Goal: Transaction & Acquisition: Purchase product/service

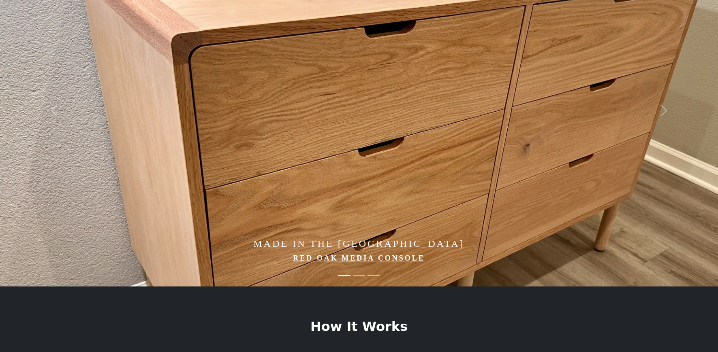
scroll to position [107, 0]
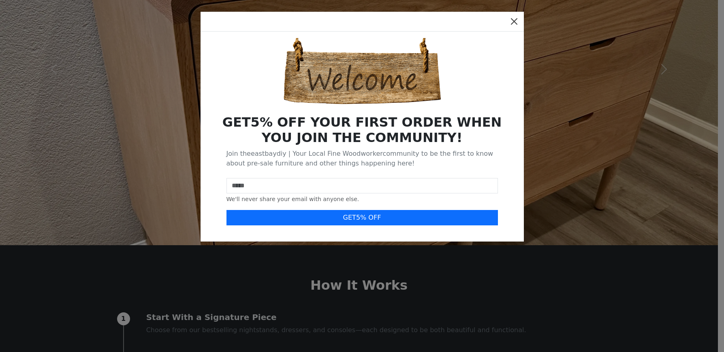
click at [517, 22] on button "Close" at bounding box center [514, 21] width 13 height 13
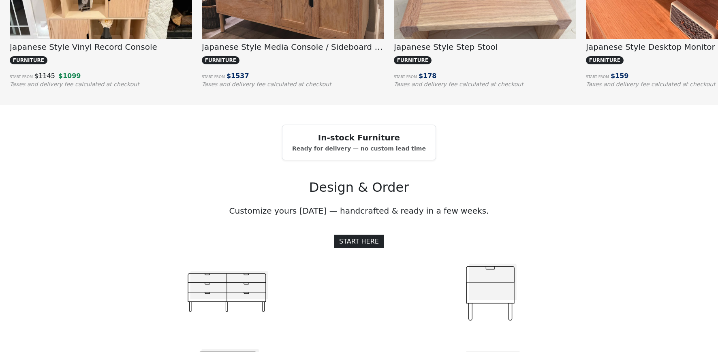
scroll to position [809, 0]
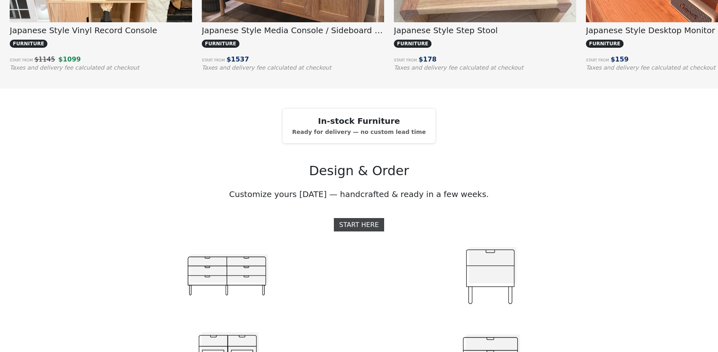
click at [365, 231] on link "START HERE" at bounding box center [359, 224] width 50 height 13
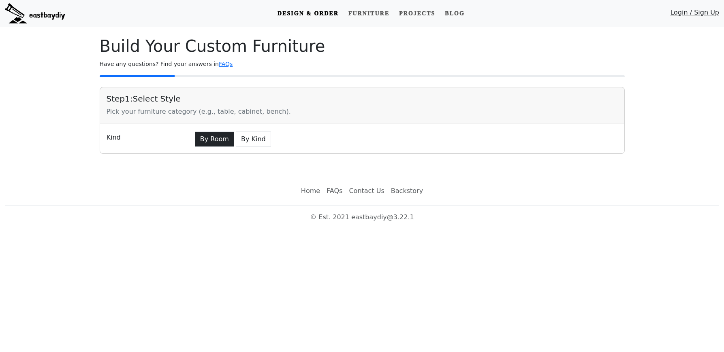
click at [216, 136] on button "By Room" at bounding box center [214, 139] width 39 height 15
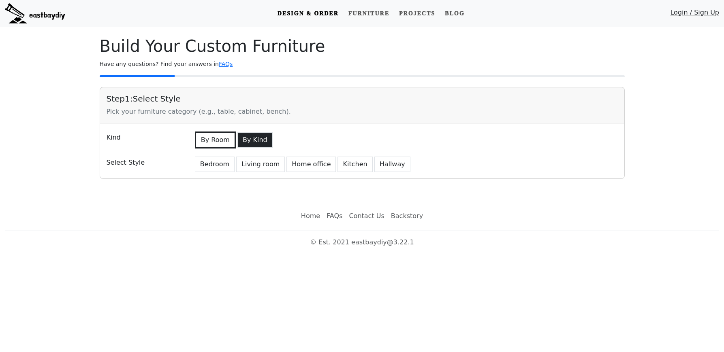
click at [250, 139] on button "By Kind" at bounding box center [254, 139] width 35 height 15
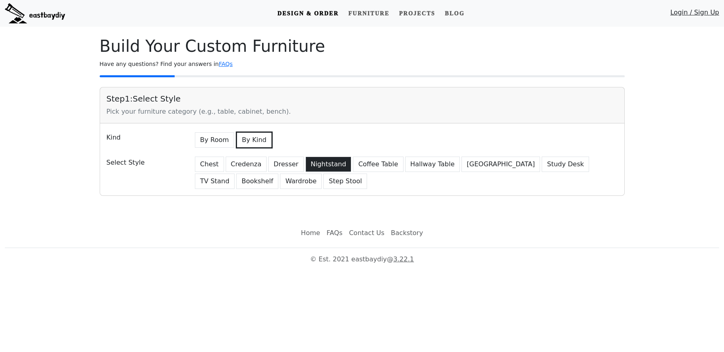
click at [324, 163] on button "Nightstand" at bounding box center [328, 164] width 46 height 15
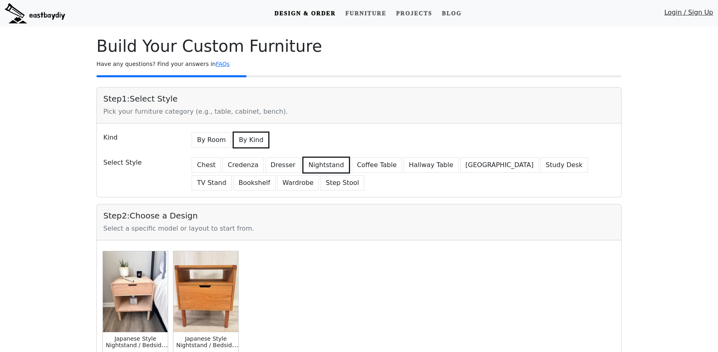
scroll to position [60, 0]
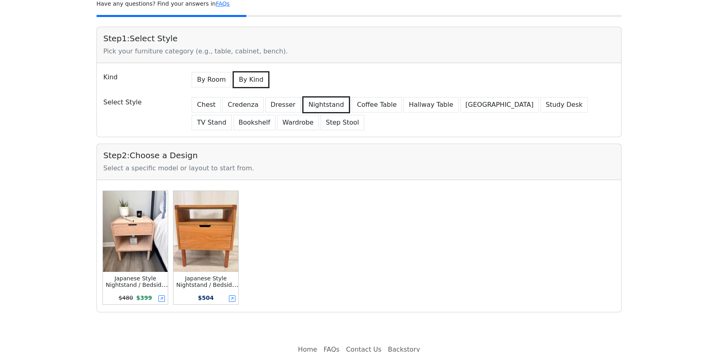
click at [146, 256] on img at bounding box center [135, 231] width 65 height 81
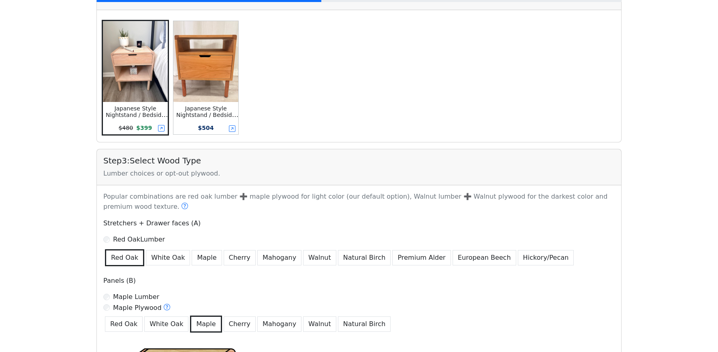
scroll to position [270, 0]
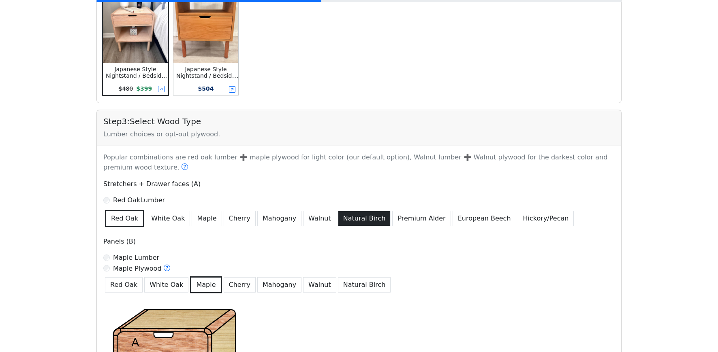
click at [361, 219] on button "Natural Birch" at bounding box center [364, 218] width 53 height 15
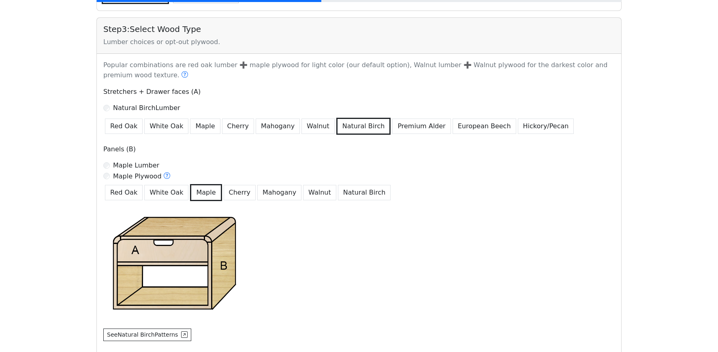
scroll to position [375, 0]
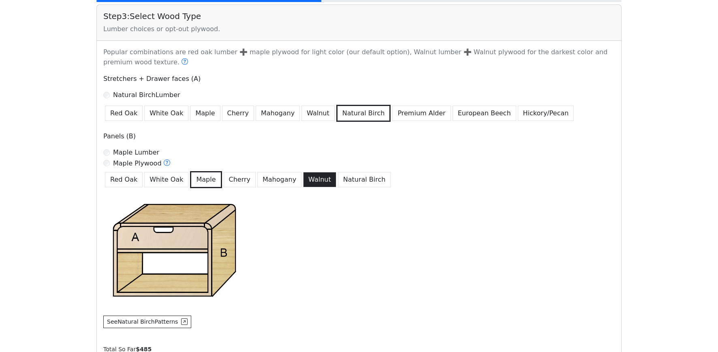
click at [315, 180] on button "Walnut" at bounding box center [319, 179] width 33 height 15
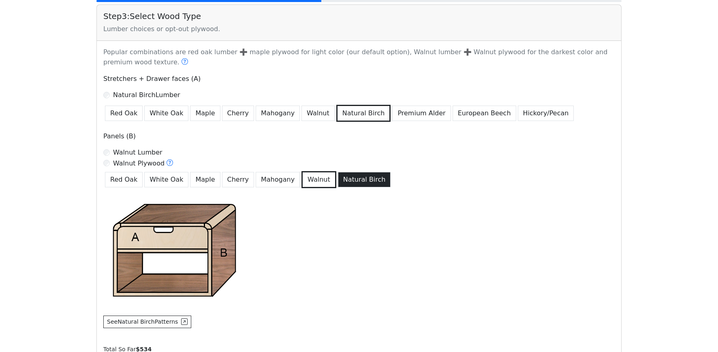
click at [350, 182] on button "Natural Birch" at bounding box center [364, 179] width 53 height 15
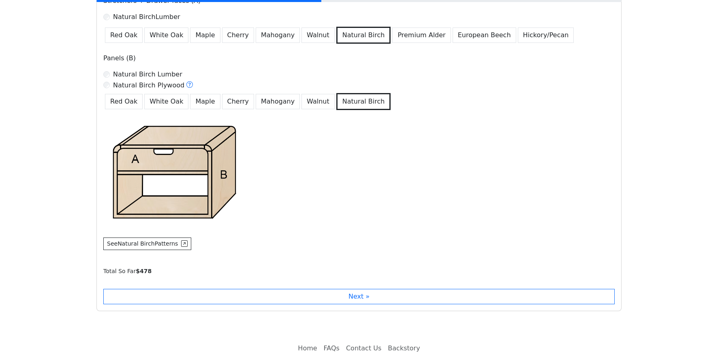
scroll to position [488, 0]
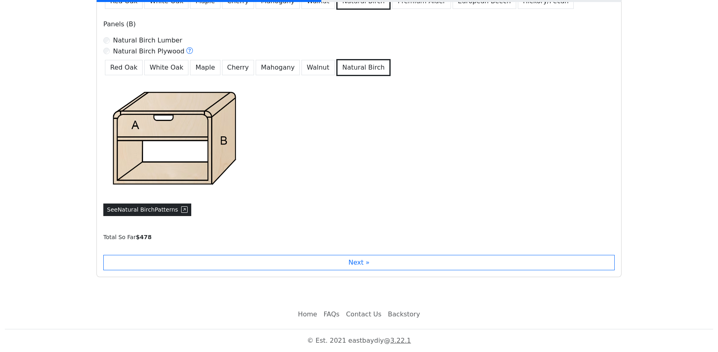
click at [175, 210] on button "See Natural Birch Patterns" at bounding box center [147, 210] width 88 height 13
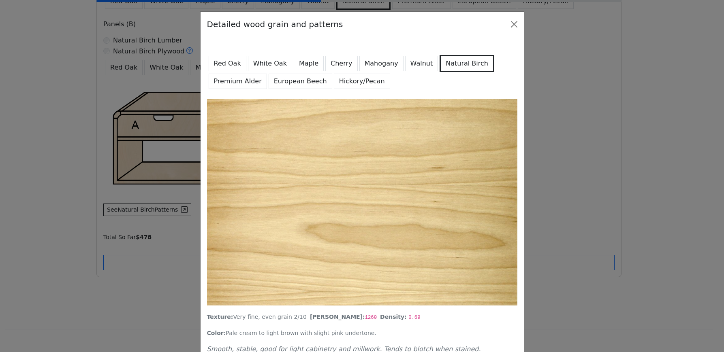
click at [415, 62] on button "Walnut" at bounding box center [421, 63] width 33 height 15
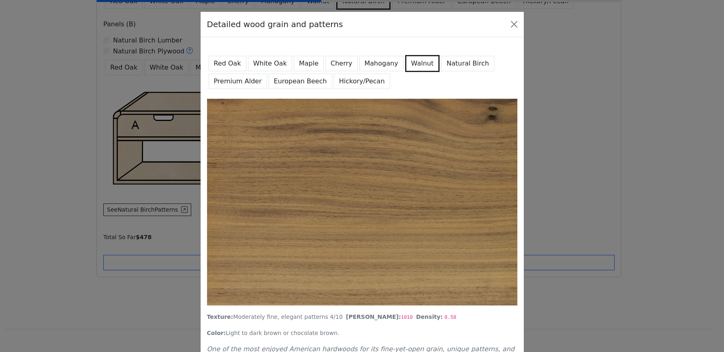
click at [383, 62] on button "Mahogany" at bounding box center [381, 63] width 44 height 15
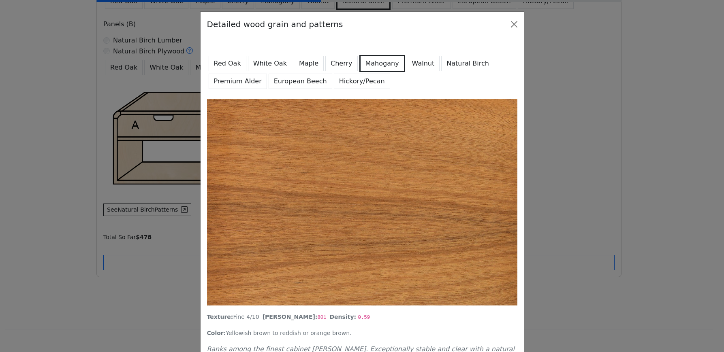
click at [354, 82] on button "Hickory/Pecan" at bounding box center [362, 81] width 56 height 15
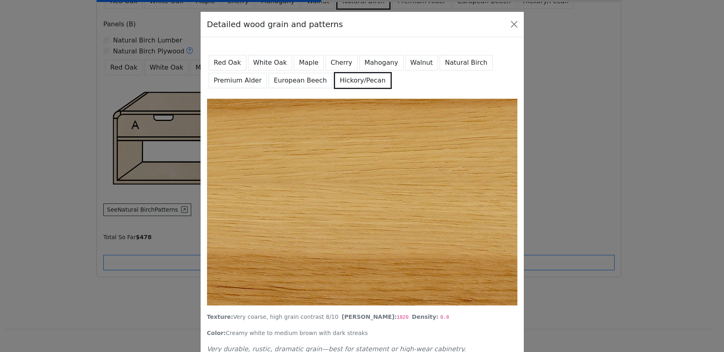
click at [293, 81] on button "European Beech" at bounding box center [301, 80] width 64 height 15
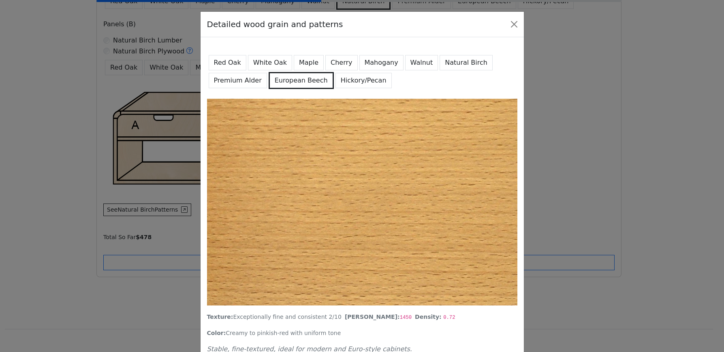
click at [237, 79] on button "Premium Alder" at bounding box center [238, 80] width 58 height 15
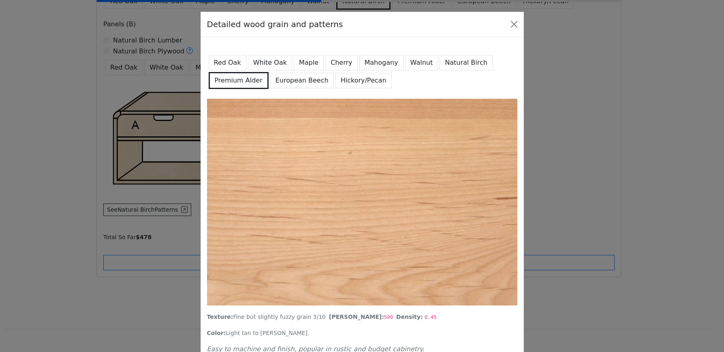
click at [225, 62] on button "Red Oak" at bounding box center [228, 62] width 38 height 15
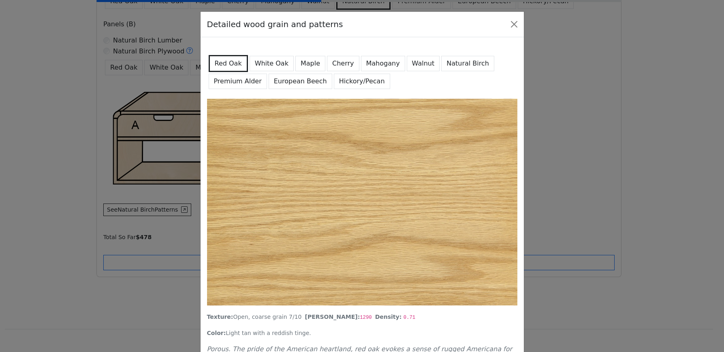
click at [254, 62] on button "White Oak" at bounding box center [272, 63] width 44 height 15
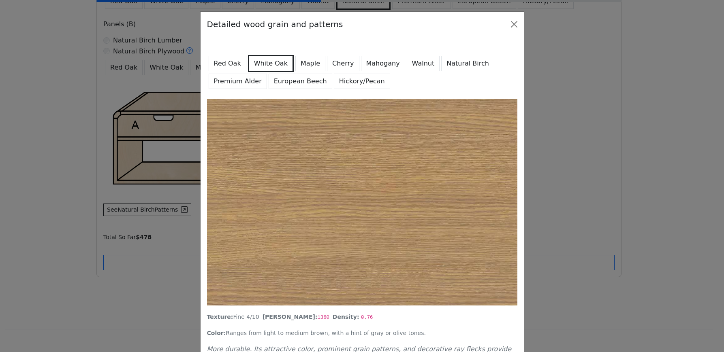
click at [460, 64] on button "Natural Birch" at bounding box center [467, 63] width 53 height 15
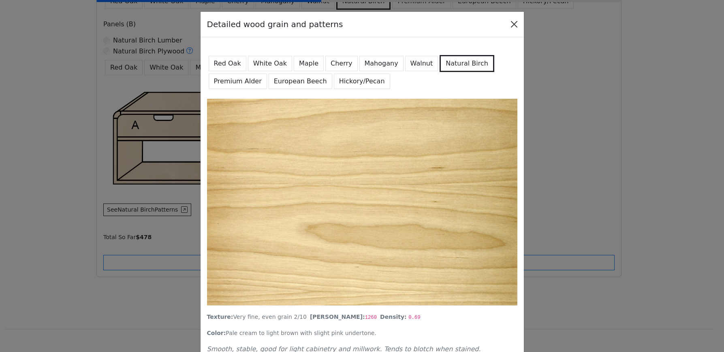
click at [510, 24] on button "Close" at bounding box center [514, 24] width 13 height 13
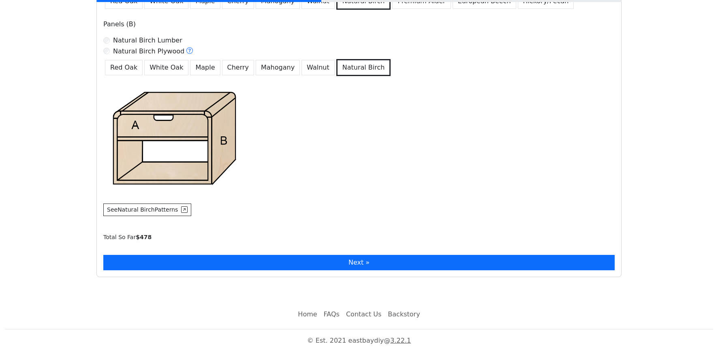
click at [405, 262] on button "Next »" at bounding box center [358, 262] width 511 height 15
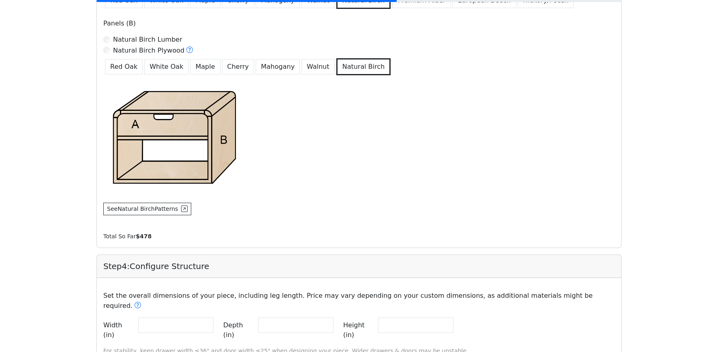
scroll to position [638, 0]
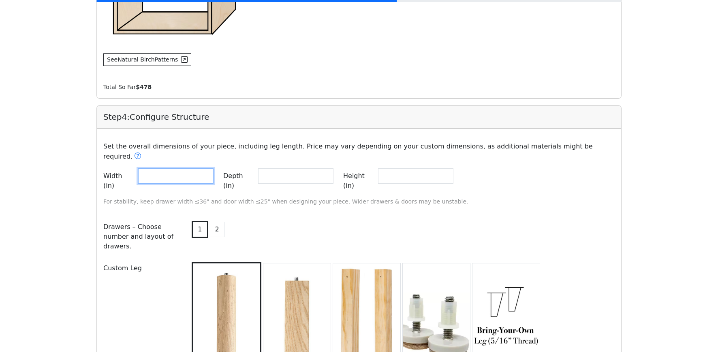
click at [183, 169] on input "**" at bounding box center [175, 176] width 75 height 15
click at [214, 169] on input "**" at bounding box center [175, 176] width 75 height 15
type input "**"
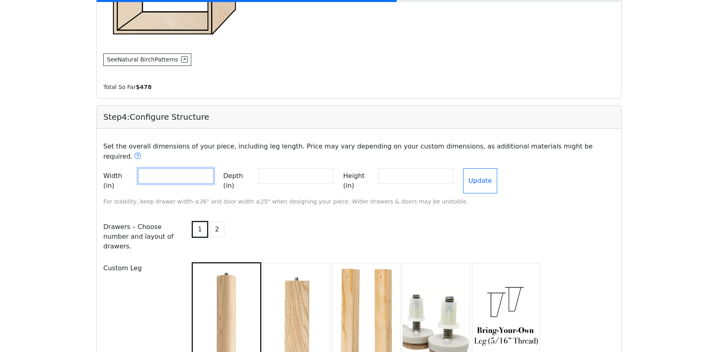
click at [214, 169] on input "**" at bounding box center [175, 176] width 75 height 15
click at [308, 169] on input "**" at bounding box center [295, 176] width 75 height 15
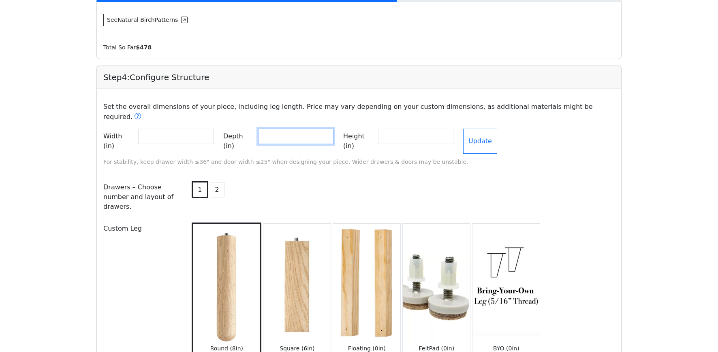
scroll to position [696, 0]
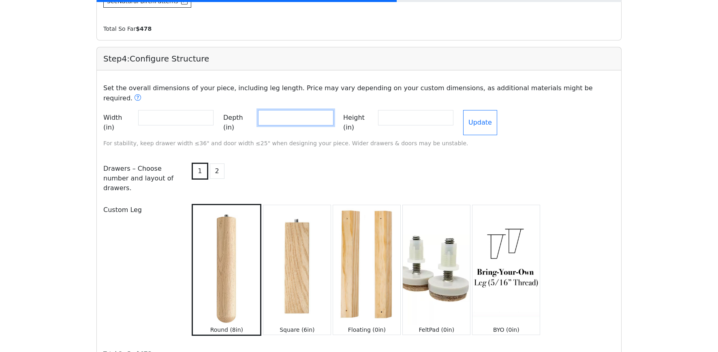
type input "**"
click at [350, 234] on img at bounding box center [366, 265] width 67 height 120
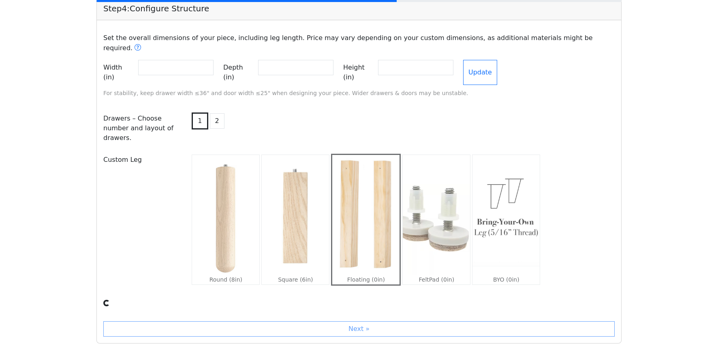
scroll to position [794, 0]
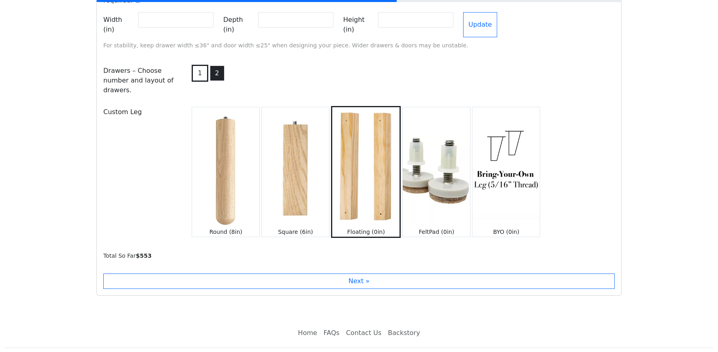
click at [212, 66] on button "2" at bounding box center [217, 73] width 15 height 15
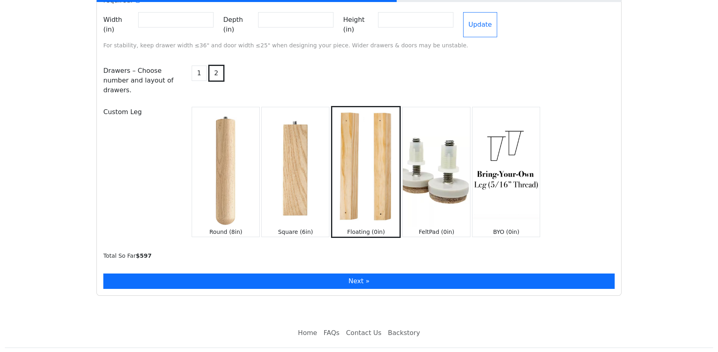
click at [538, 274] on button "Next »" at bounding box center [358, 281] width 511 height 15
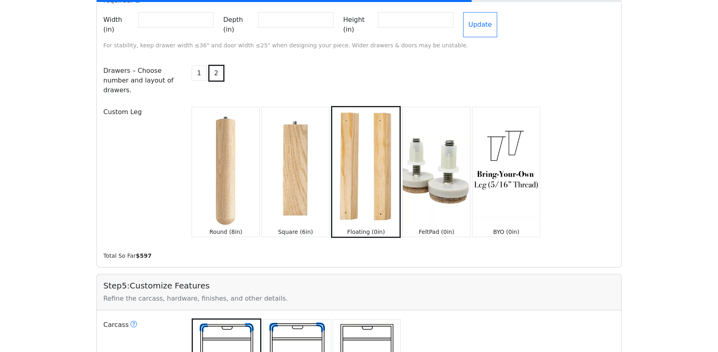
scroll to position [926, 0]
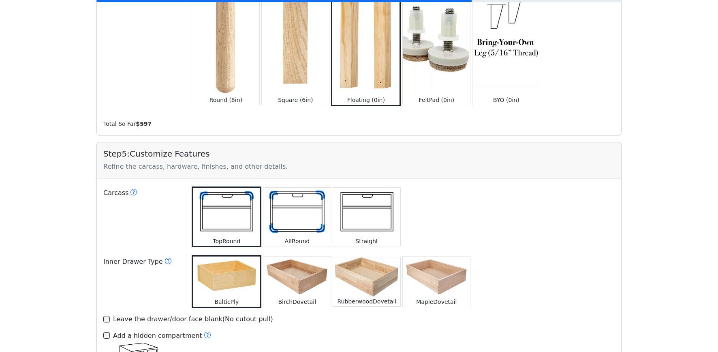
click at [293, 195] on img at bounding box center [296, 212] width 67 height 49
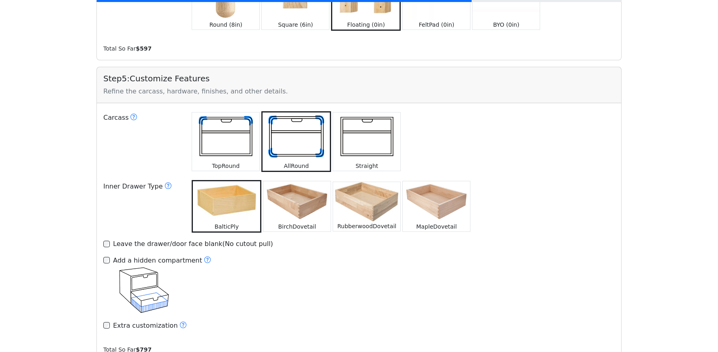
scroll to position [1019, 0]
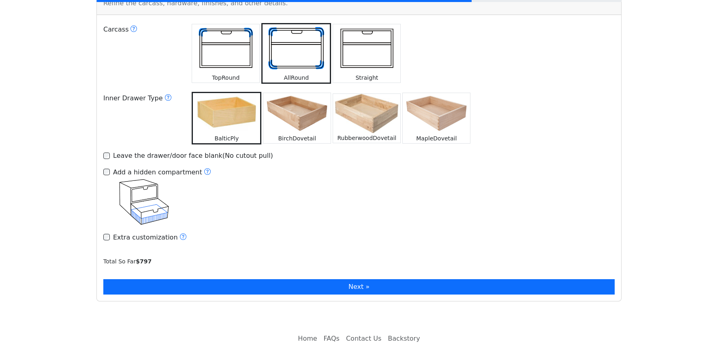
click at [385, 280] on button "Next »" at bounding box center [358, 287] width 511 height 15
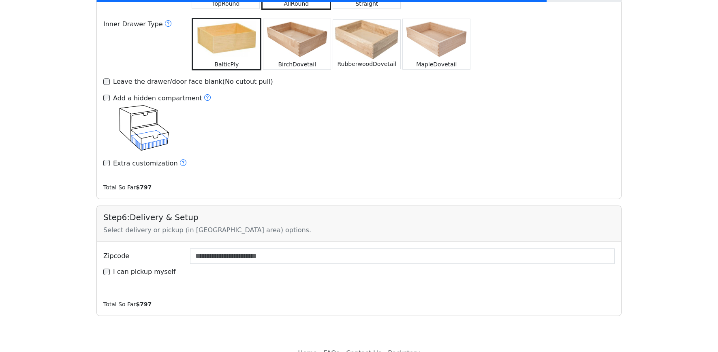
scroll to position [1175, 0]
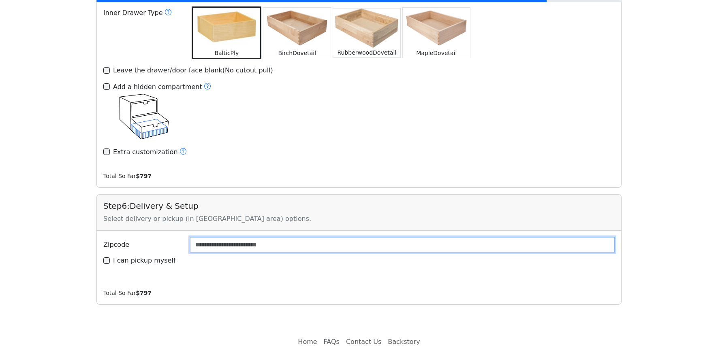
click at [476, 237] on input "Zipcode" at bounding box center [402, 244] width 425 height 15
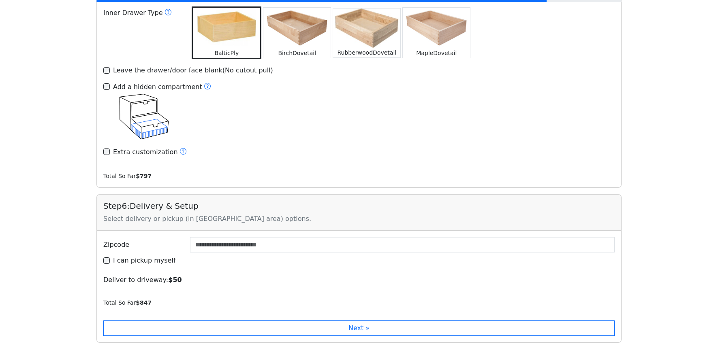
click at [157, 256] on label "I can pickup myself" at bounding box center [144, 261] width 63 height 10
type input "*****"
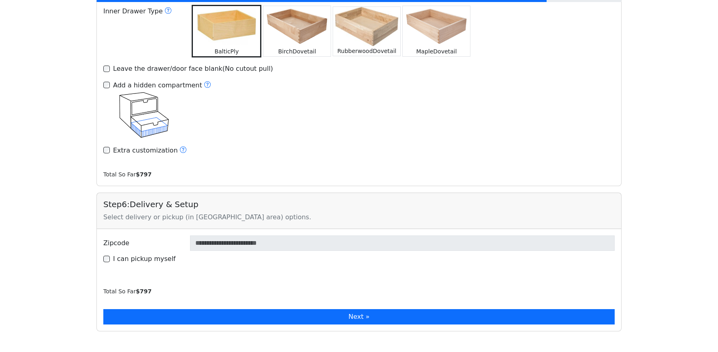
click at [502, 310] on button "Next »" at bounding box center [358, 317] width 511 height 15
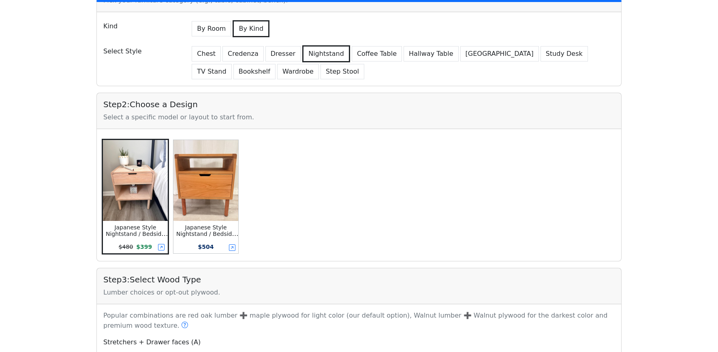
scroll to position [0, 0]
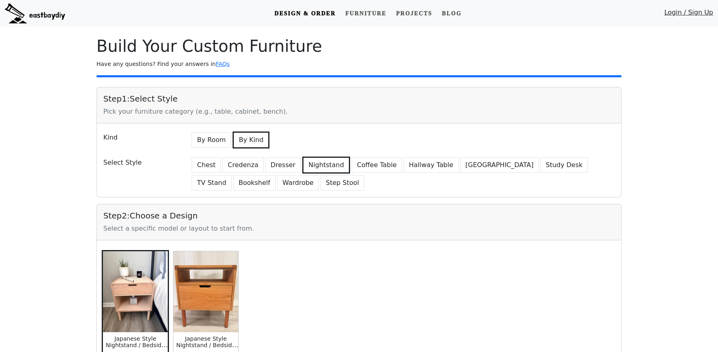
scroll to position [809, 0]
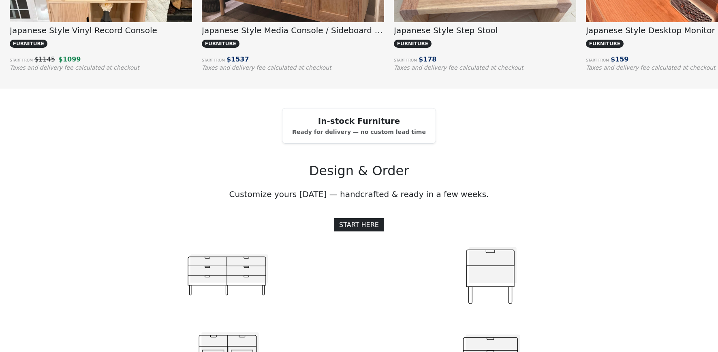
click at [367, 229] on link "START HERE" at bounding box center [359, 224] width 50 height 13
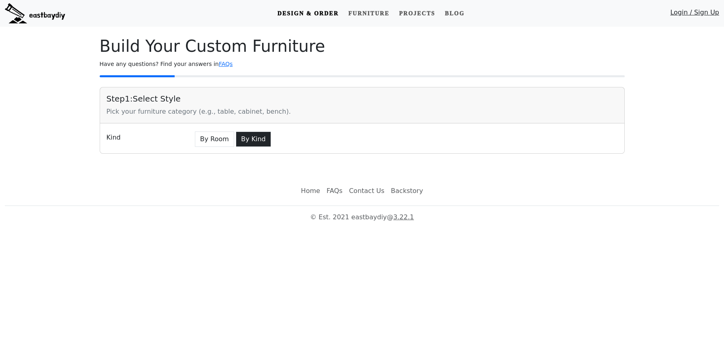
click at [243, 144] on button "By Kind" at bounding box center [253, 139] width 35 height 15
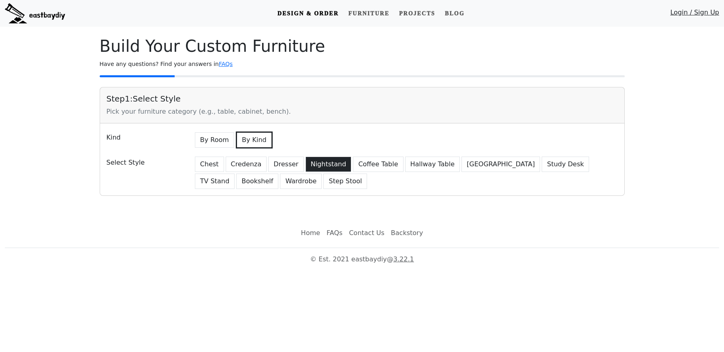
click at [312, 167] on button "Nightstand" at bounding box center [328, 164] width 46 height 15
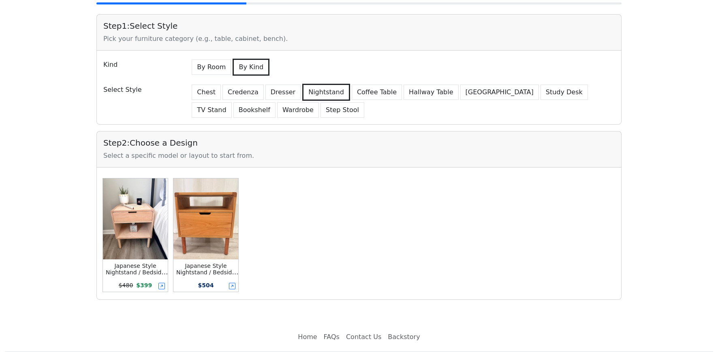
scroll to position [96, 0]
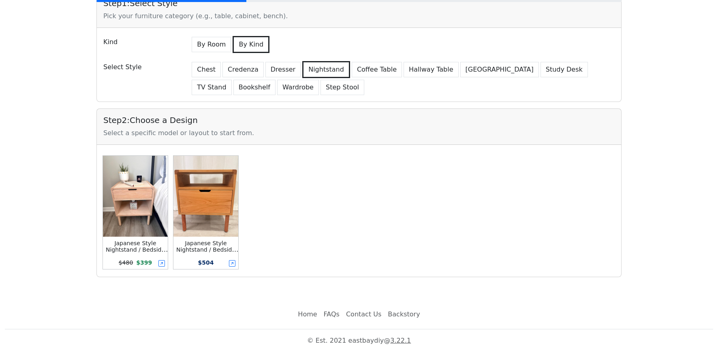
click at [139, 200] on img at bounding box center [135, 196] width 65 height 81
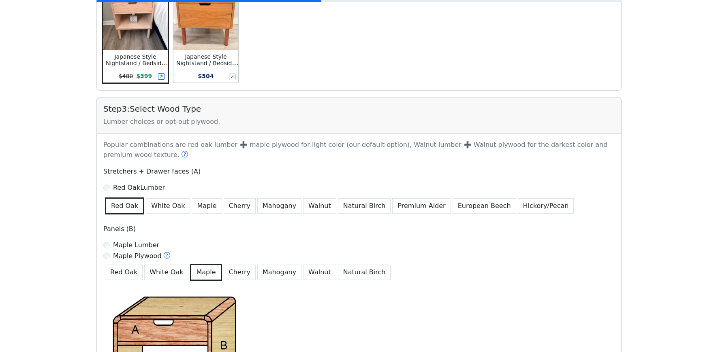
scroll to position [316, 0]
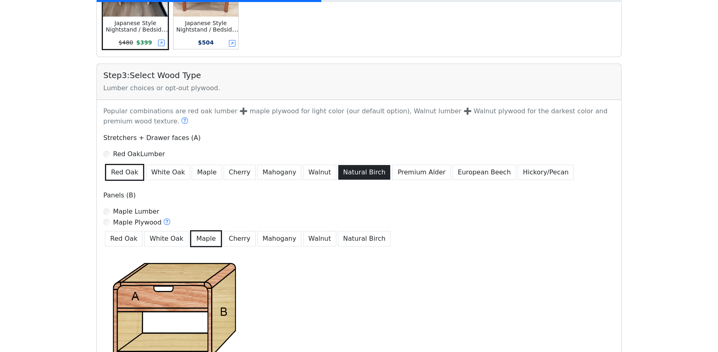
click at [355, 171] on button "Natural Birch" at bounding box center [364, 172] width 53 height 15
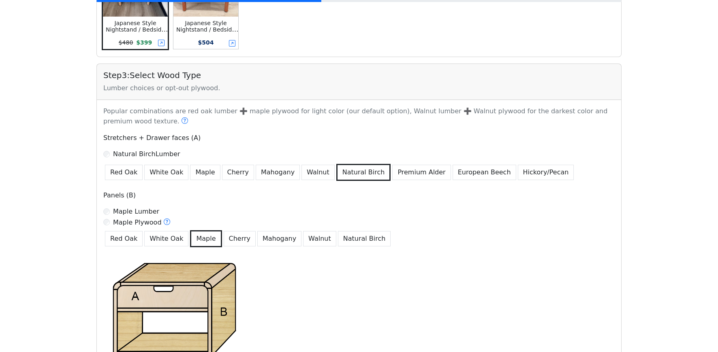
scroll to position [378, 0]
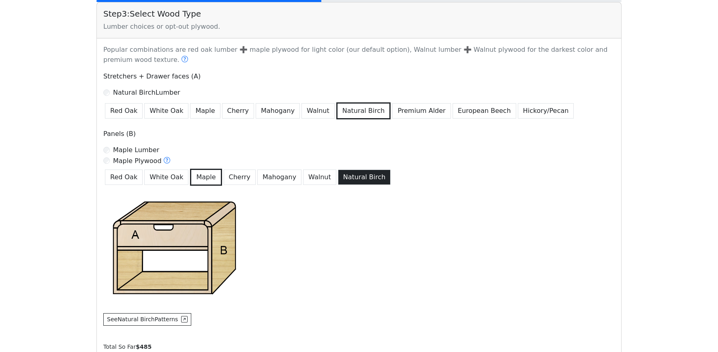
click at [338, 179] on button "Natural Birch" at bounding box center [364, 177] width 53 height 15
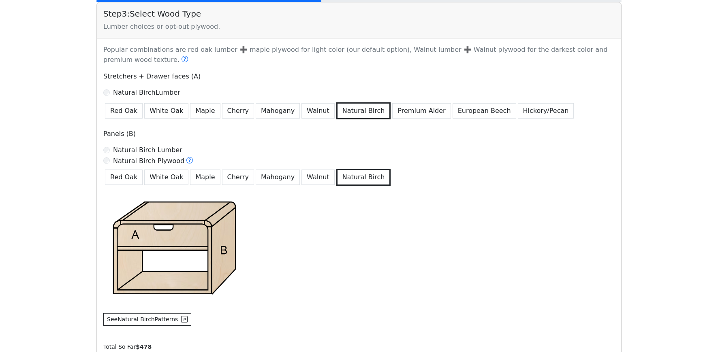
scroll to position [488, 0]
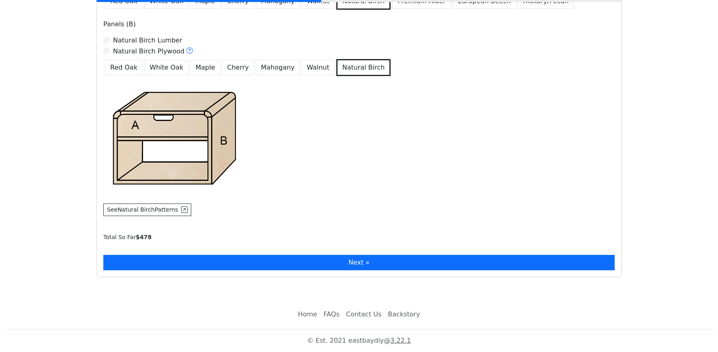
click at [384, 260] on button "Next »" at bounding box center [358, 262] width 511 height 15
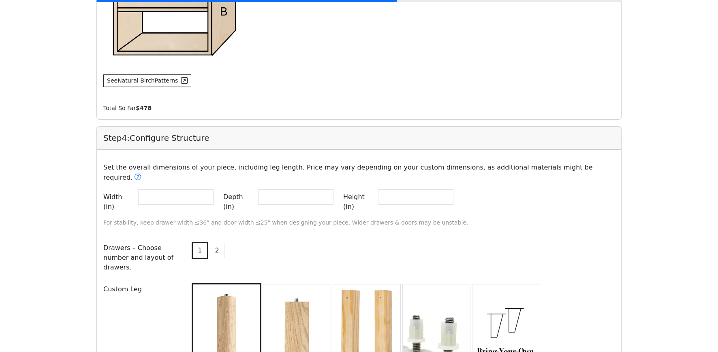
scroll to position [638, 0]
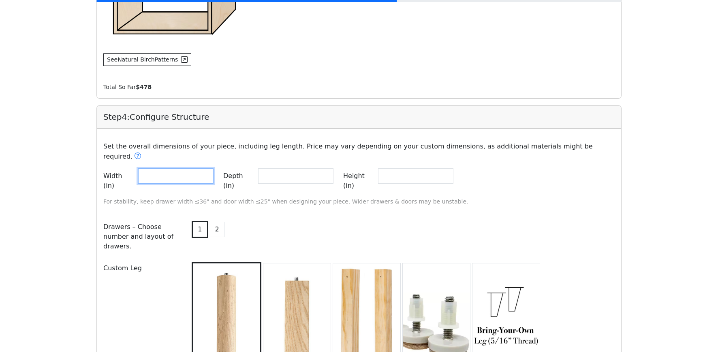
click at [169, 170] on input "**" at bounding box center [175, 176] width 75 height 15
type input "**"
click at [497, 169] on button "Update" at bounding box center [480, 181] width 34 height 25
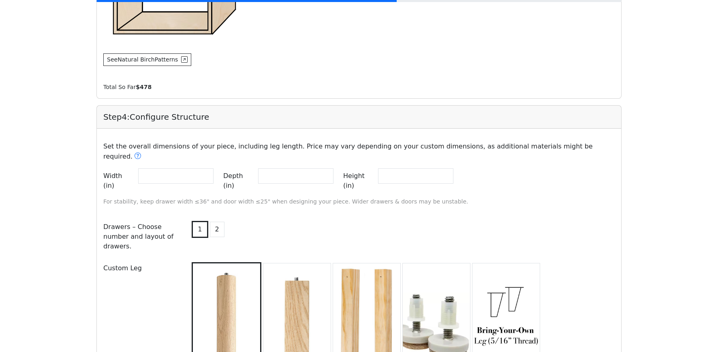
scroll to position [693, 0]
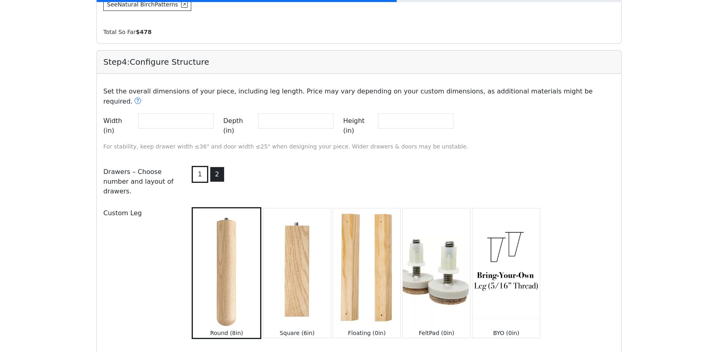
click at [214, 167] on button "2" at bounding box center [217, 174] width 15 height 15
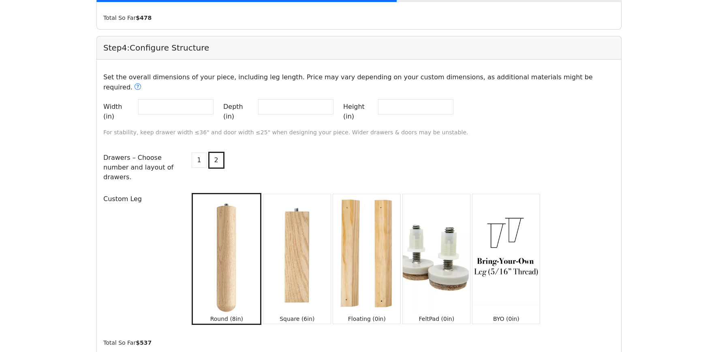
scroll to position [751, 0]
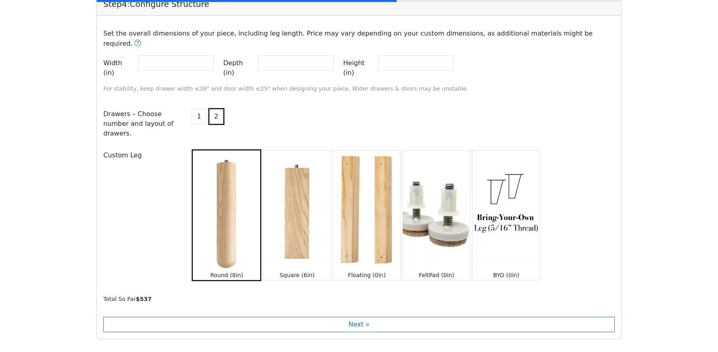
click at [367, 205] on img at bounding box center [366, 211] width 67 height 120
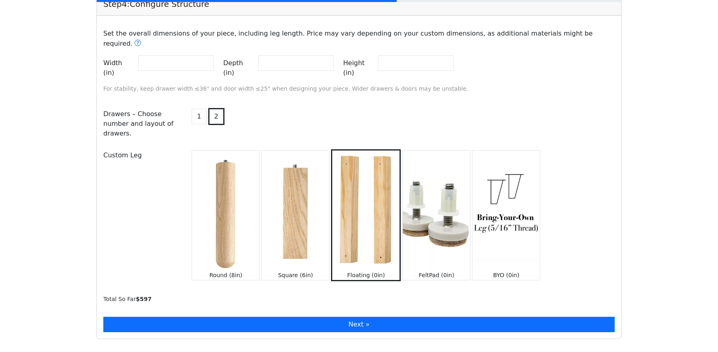
click at [425, 317] on button "Next »" at bounding box center [358, 324] width 511 height 15
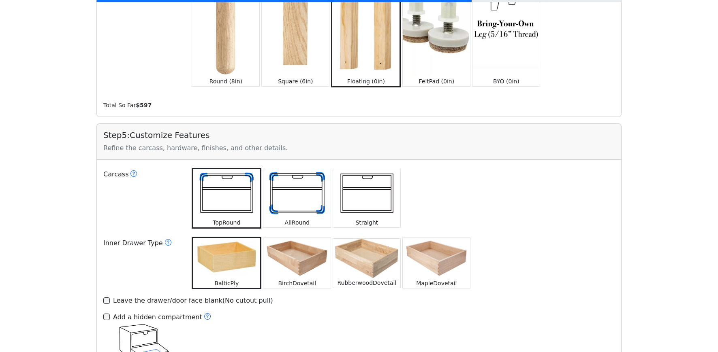
scroll to position [974, 0]
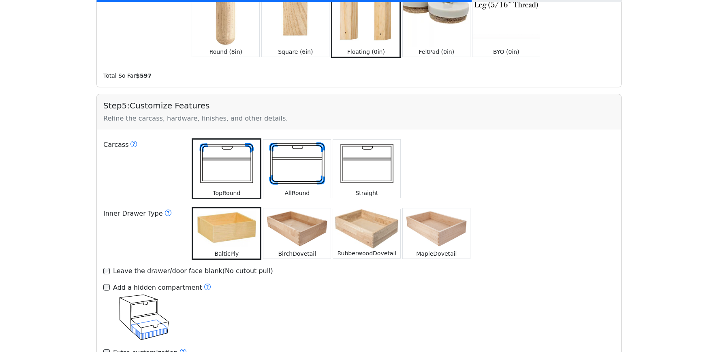
click at [283, 152] on img at bounding box center [296, 164] width 67 height 49
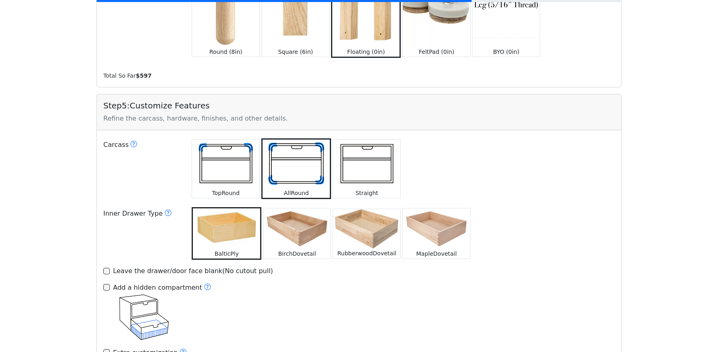
click at [319, 223] on img at bounding box center [296, 229] width 67 height 41
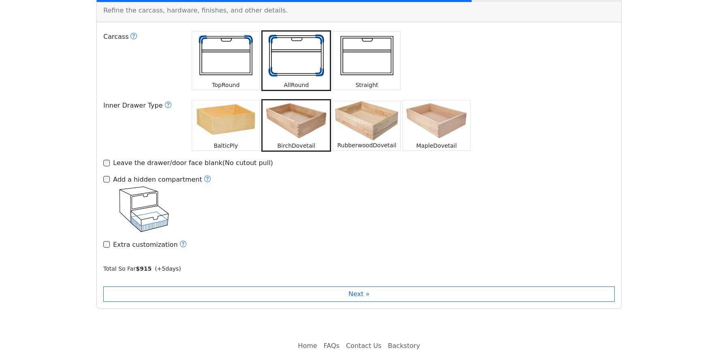
scroll to position [1096, 0]
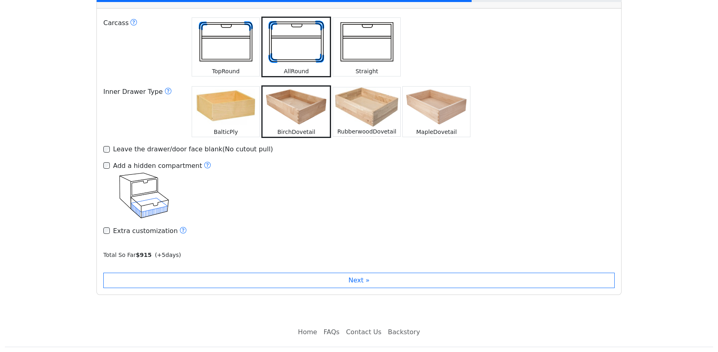
click at [220, 96] on img at bounding box center [225, 107] width 67 height 41
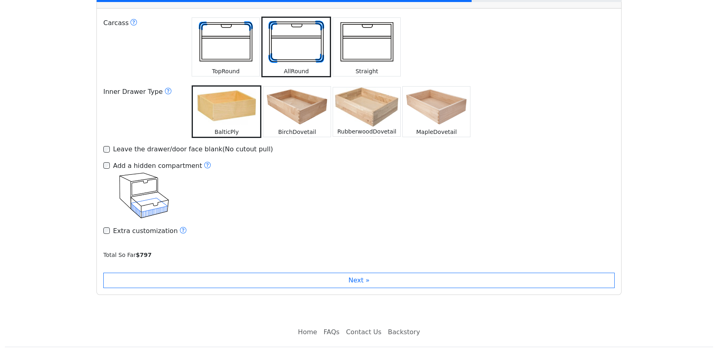
click at [313, 104] on img at bounding box center [296, 107] width 67 height 41
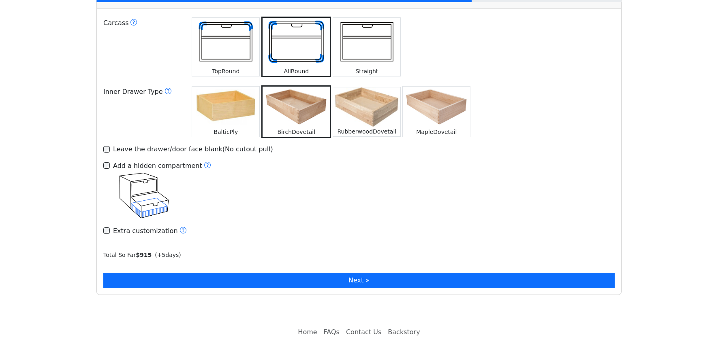
click at [457, 273] on button "Next »" at bounding box center [358, 280] width 511 height 15
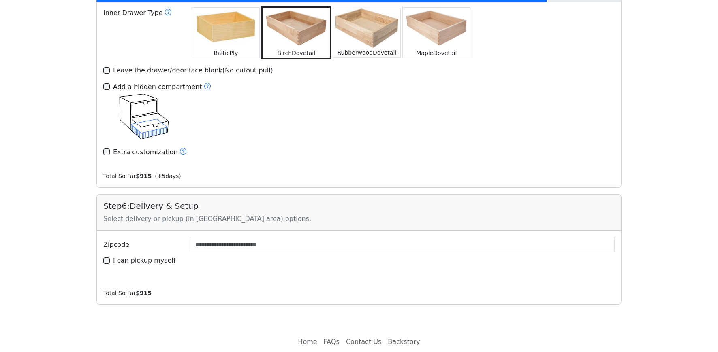
scroll to position [1185, 0]
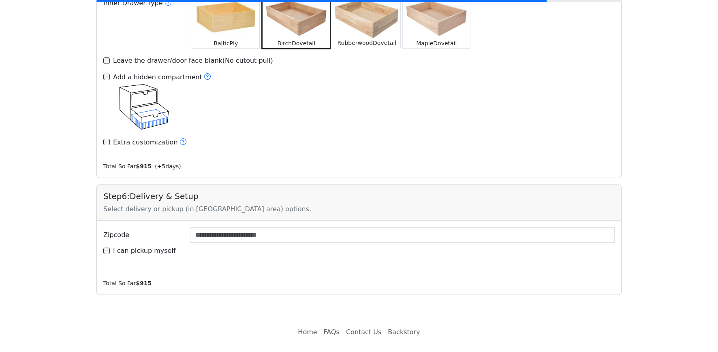
click at [402, 325] on link "Backstory" at bounding box center [404, 333] width 38 height 16
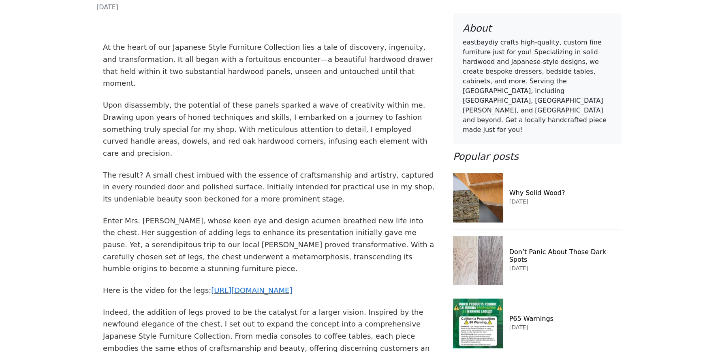
scroll to position [493, 0]
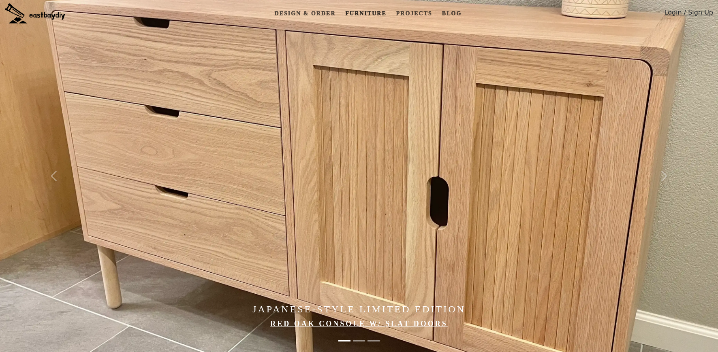
click at [374, 13] on link "Furniture" at bounding box center [365, 13] width 47 height 15
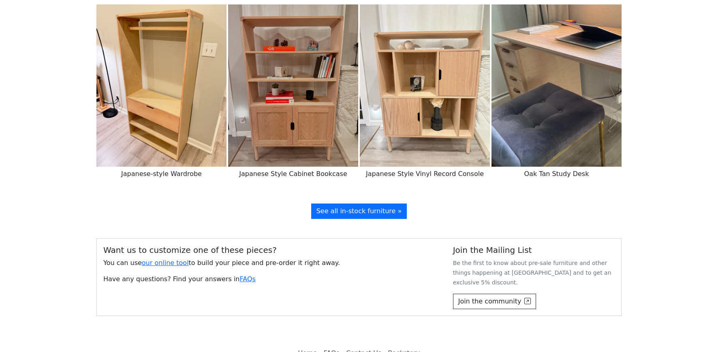
scroll to position [1136, 0]
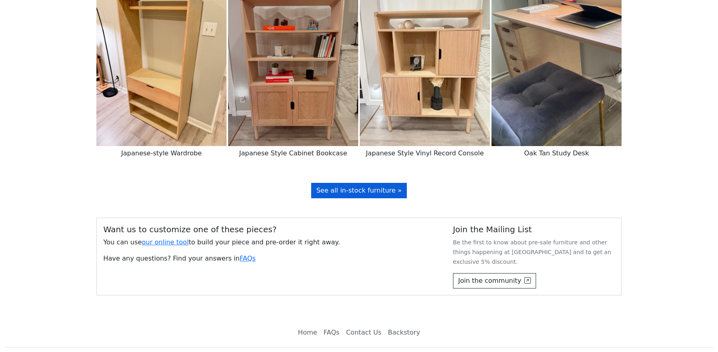
click at [355, 183] on link "See all in-stock furniture »" at bounding box center [359, 190] width 96 height 15
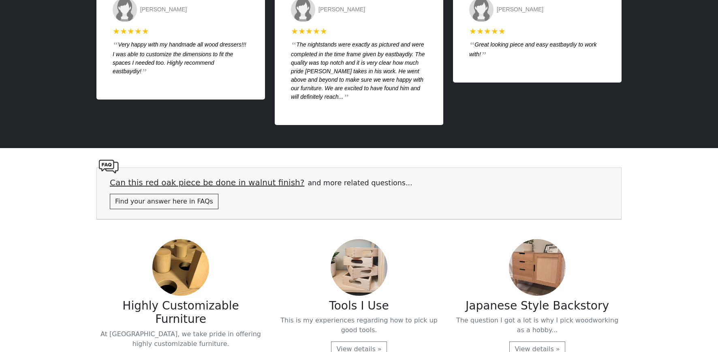
scroll to position [1815, 0]
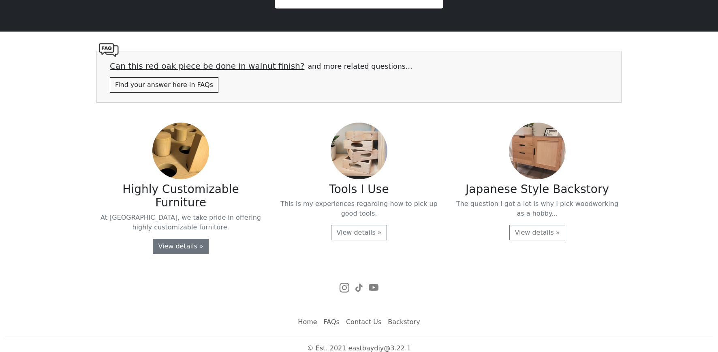
click at [192, 240] on link "View details »" at bounding box center [181, 246] width 56 height 15
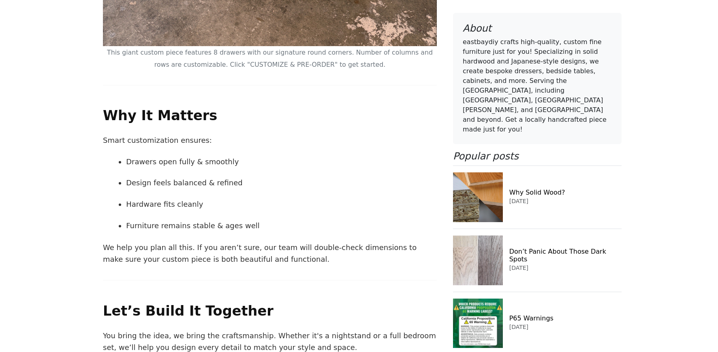
scroll to position [10708, 0]
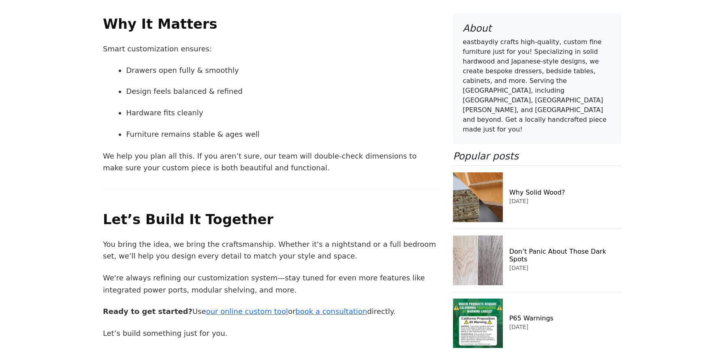
click at [388, 351] on link "FAQs" at bounding box center [397, 355] width 18 height 9
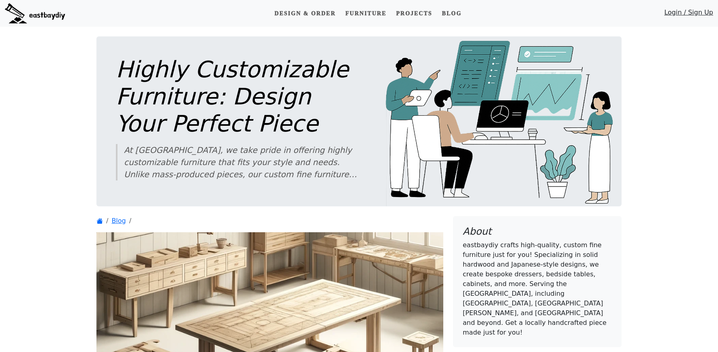
scroll to position [10708, 0]
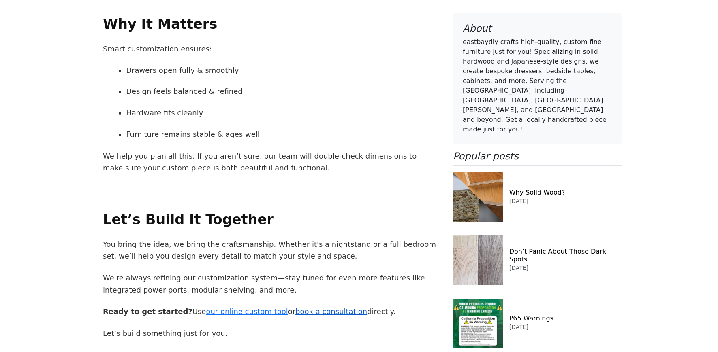
click at [310, 308] on link "book a consultation" at bounding box center [331, 312] width 72 height 9
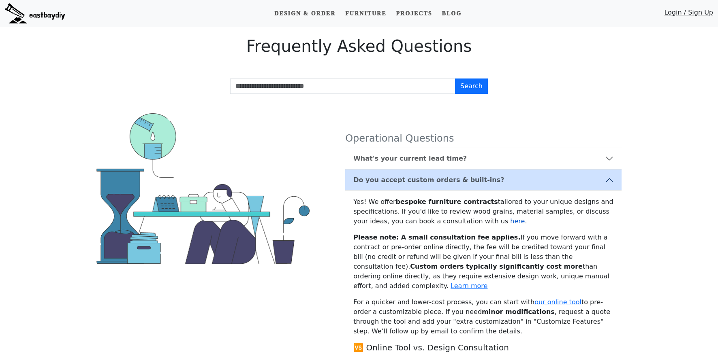
click at [510, 222] on link "here" at bounding box center [517, 222] width 15 height 8
